Goal: Task Accomplishment & Management: Use online tool/utility

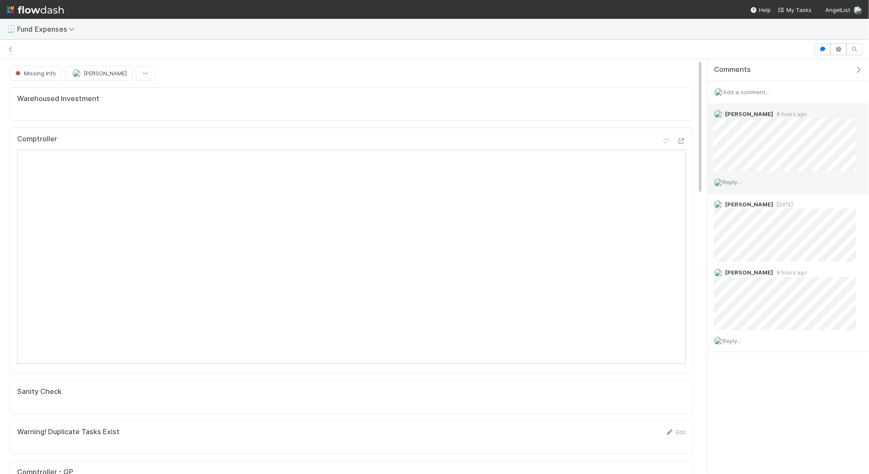
click at [737, 181] on span "Reply..." at bounding box center [731, 182] width 18 height 7
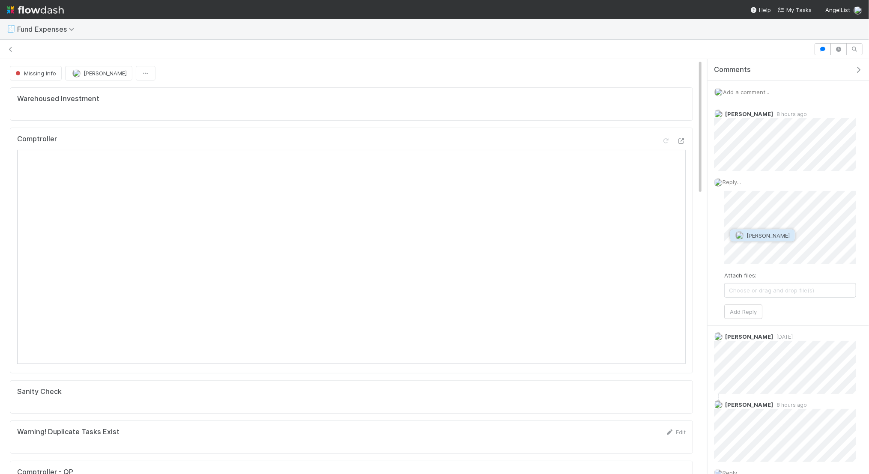
click at [750, 239] on button "Linda Ortiz" at bounding box center [762, 236] width 65 height 12
click at [775, 232] on span "Invoice" at bounding box center [781, 234] width 24 height 9
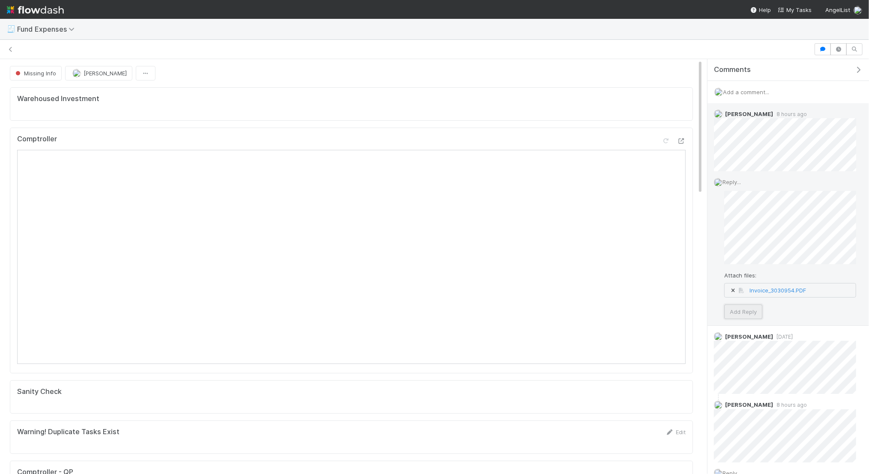
click at [748, 315] on button "Add Reply" at bounding box center [743, 311] width 38 height 15
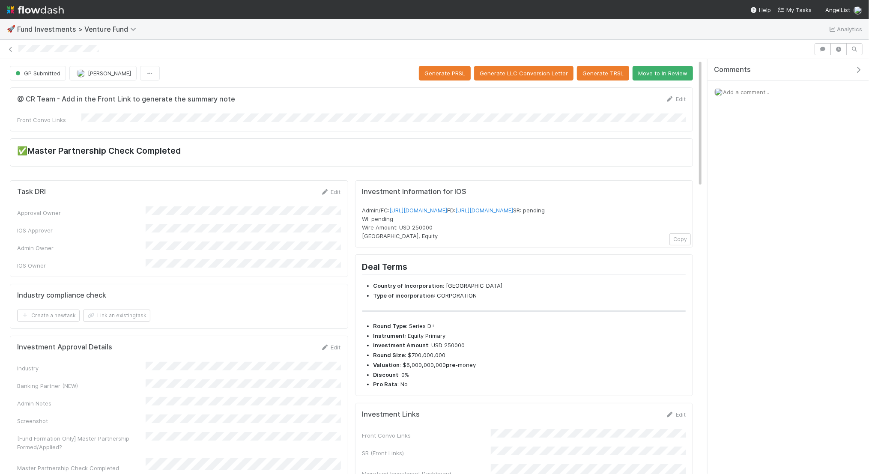
click at [93, 112] on form "@ CR Team - Add in the Front Link to generate the summary note Edit Front Convo…" at bounding box center [351, 110] width 668 height 30
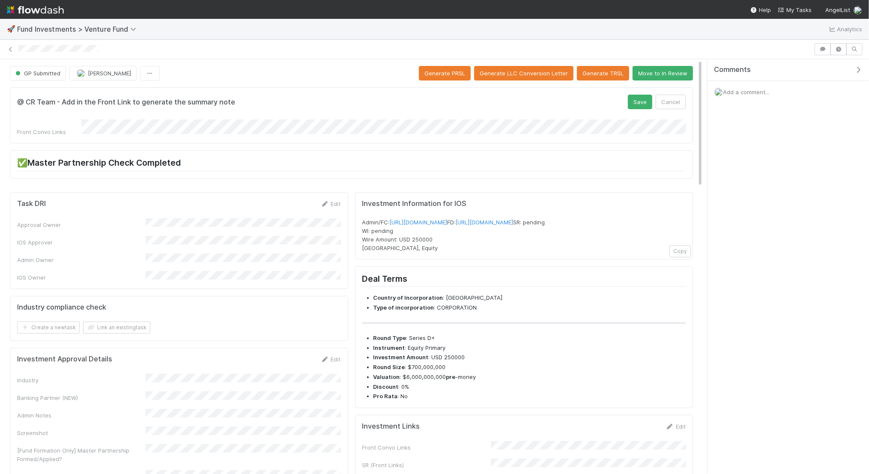
click at [95, 117] on form "@ CR Team - Add in the Front Link to generate the summary note Save Cancel Fron…" at bounding box center [351, 116] width 668 height 42
click at [636, 98] on button "Save" at bounding box center [640, 102] width 24 height 15
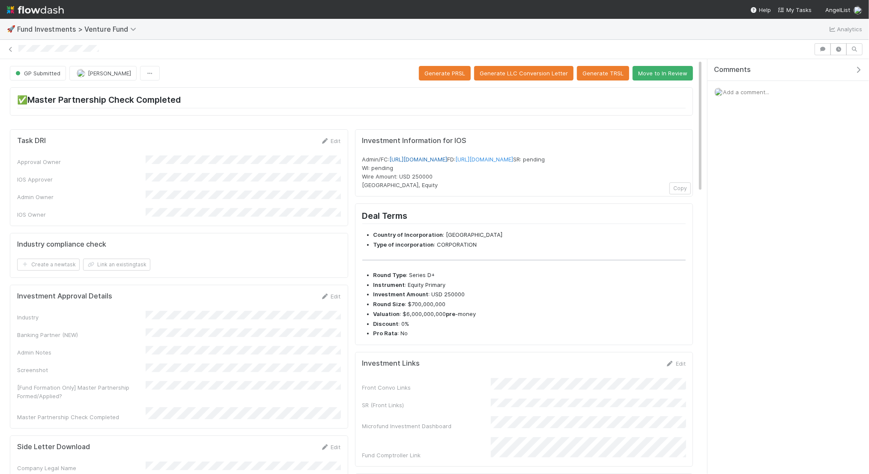
click at [416, 156] on link "https://venture.angellist.com/v/admin/funds/investment/29561" at bounding box center [419, 159] width 58 height 7
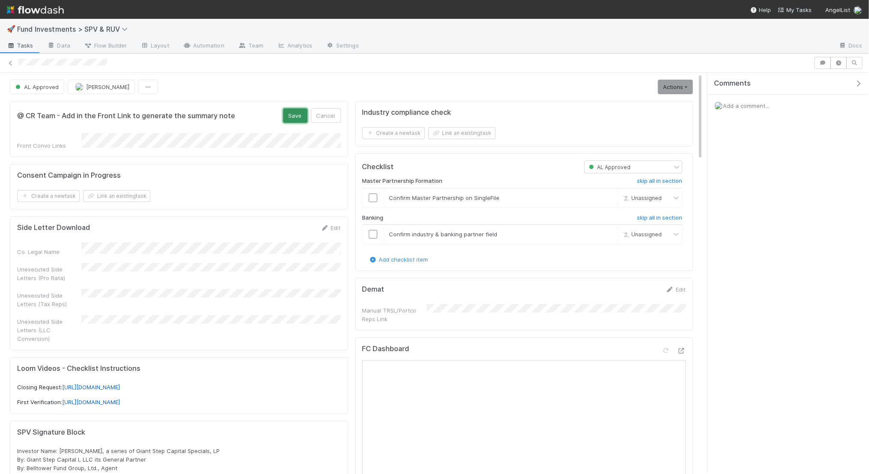
click at [293, 118] on button "Save" at bounding box center [295, 115] width 24 height 15
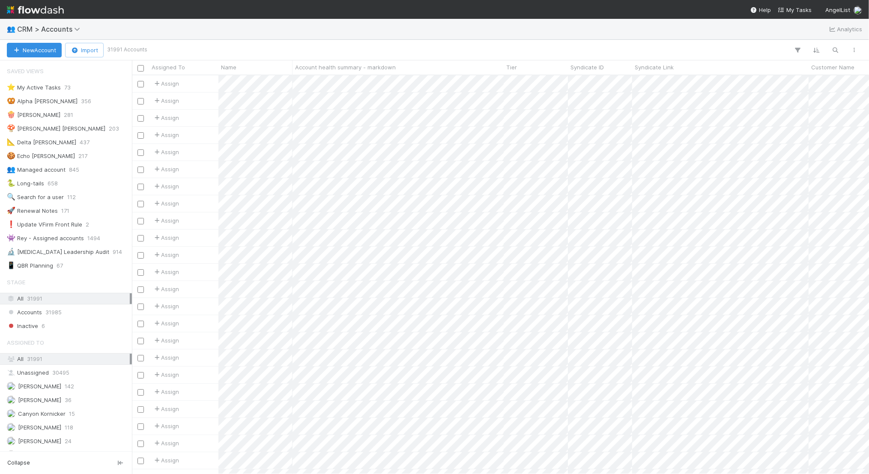
click at [834, 57] on div "New Account Import 31991 Accounts" at bounding box center [434, 50] width 869 height 21
click at [834, 53] on icon "button" at bounding box center [835, 50] width 9 height 8
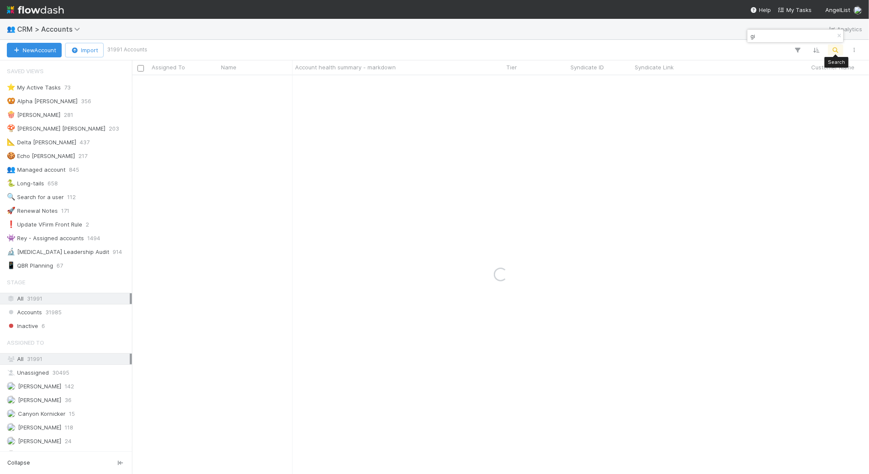
type input "g"
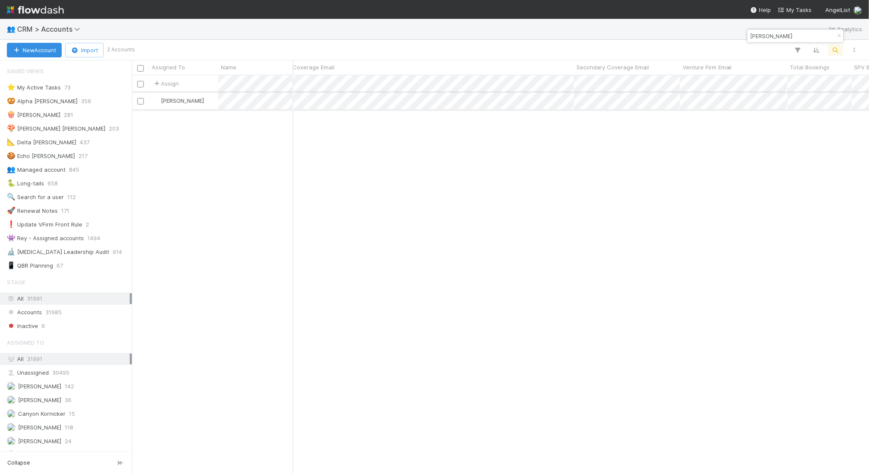
scroll to position [0, 1258]
type input "[PERSON_NAME]"
